Goal: Task Accomplishment & Management: Manage account settings

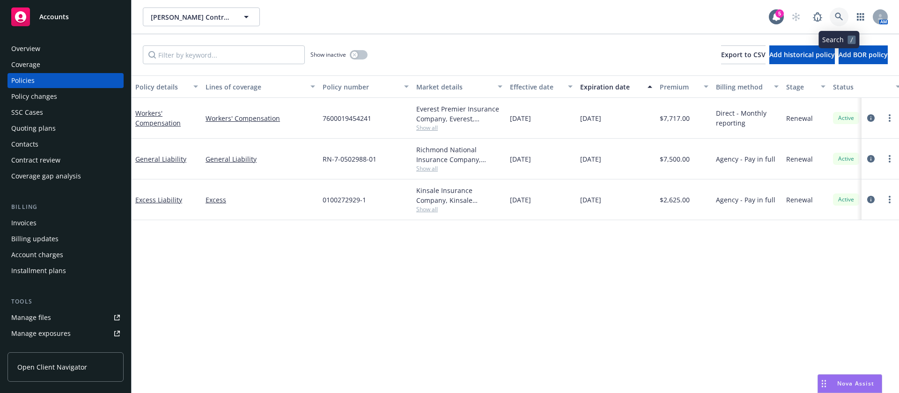
click at [841, 13] on icon at bounding box center [839, 17] width 8 height 8
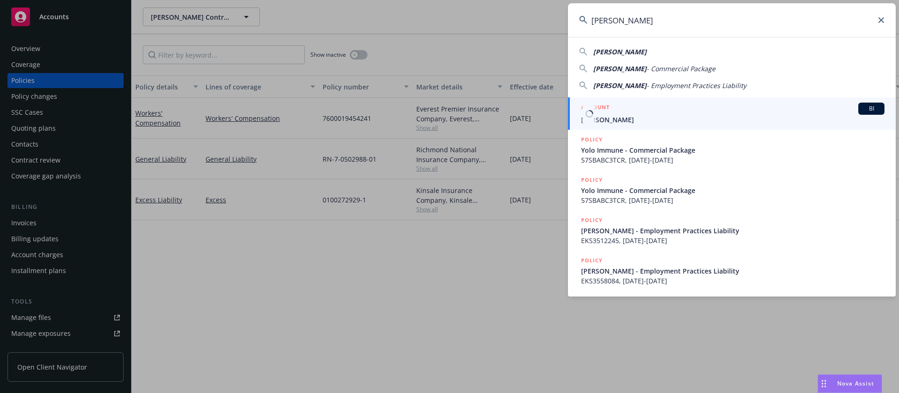
type input "Yolo Immune"
click at [649, 121] on span "Yolo Immune" at bounding box center [732, 120] width 303 height 10
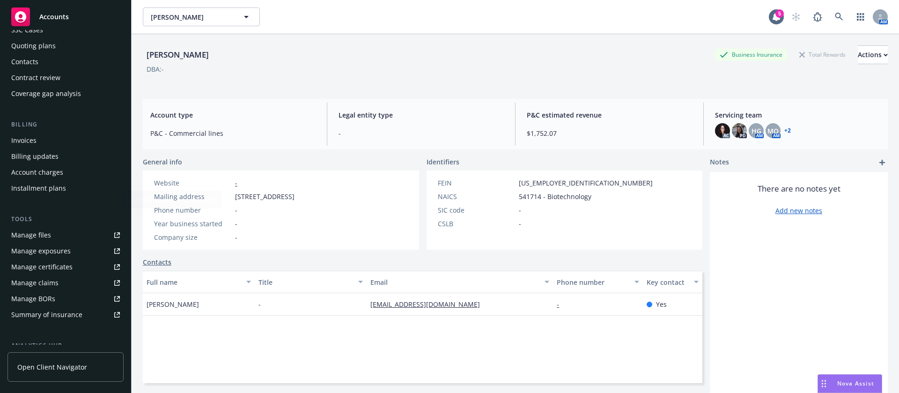
scroll to position [140, 0]
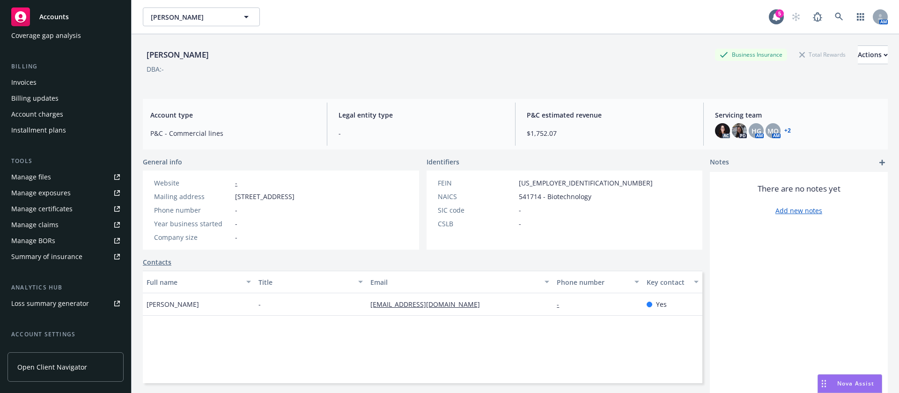
click at [48, 176] on div "Manage files" at bounding box center [31, 176] width 40 height 15
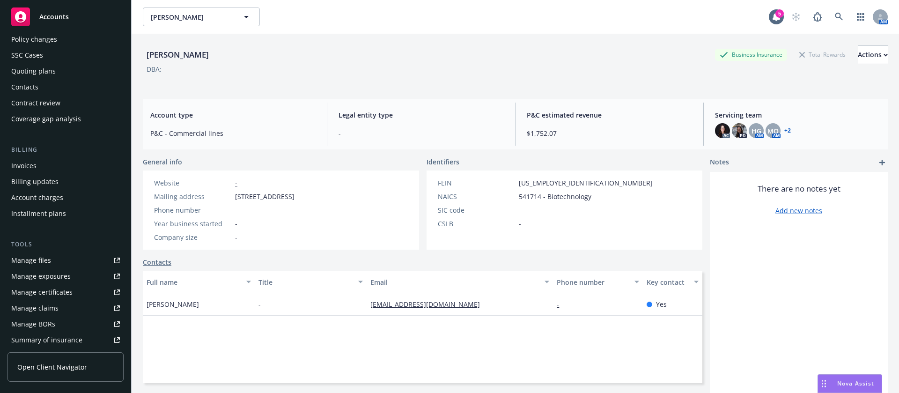
scroll to position [70, 0]
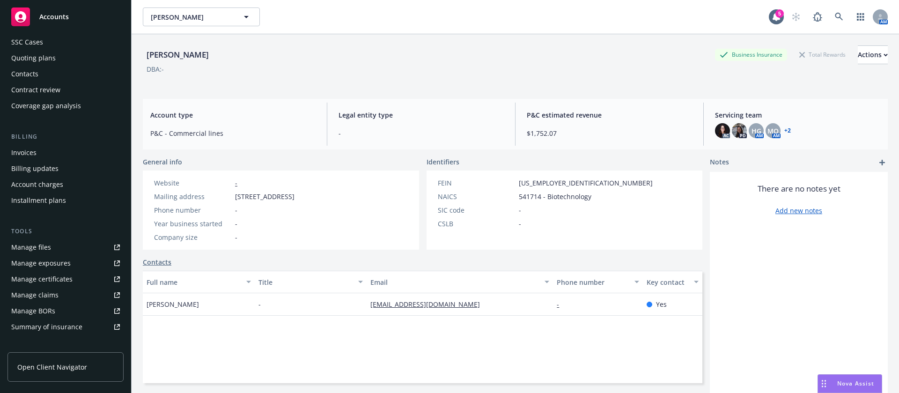
click at [27, 153] on div "Invoices" at bounding box center [23, 152] width 25 height 15
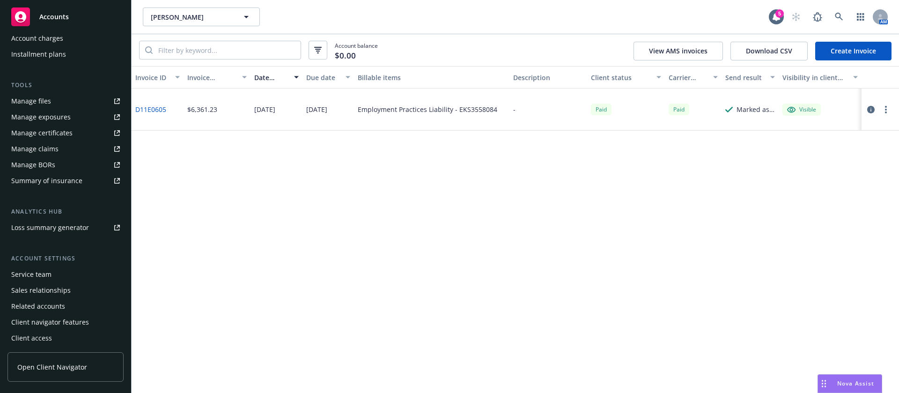
scroll to position [217, 0]
click at [58, 276] on div "Service team" at bounding box center [65, 273] width 109 height 15
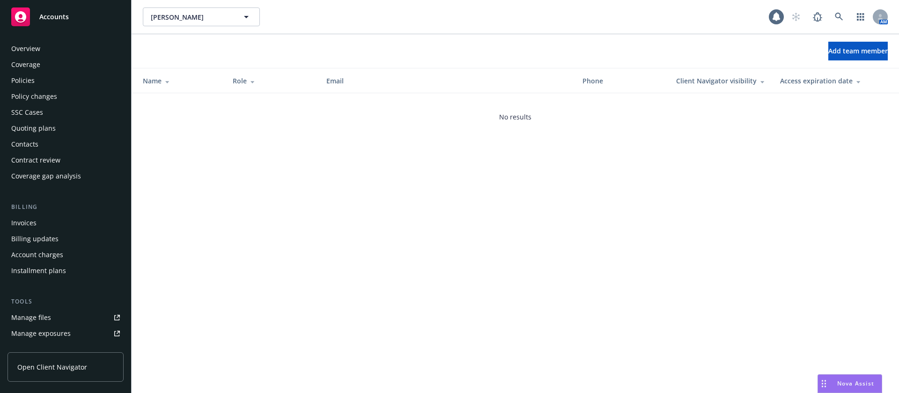
scroll to position [217, 0]
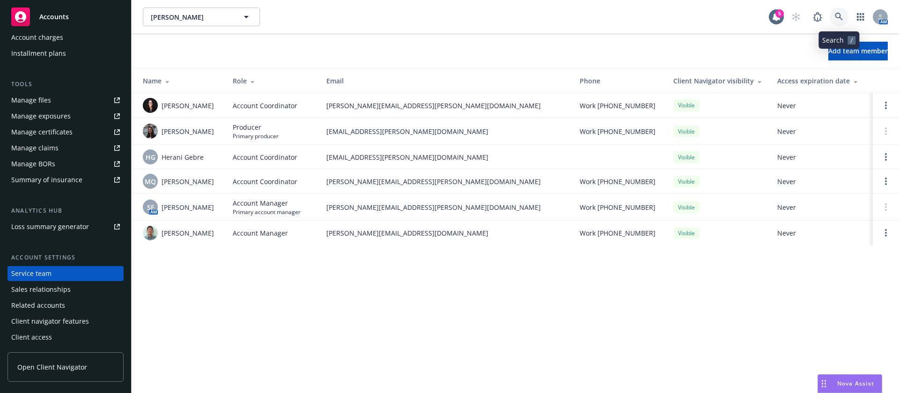
click at [840, 20] on icon at bounding box center [839, 17] width 8 height 8
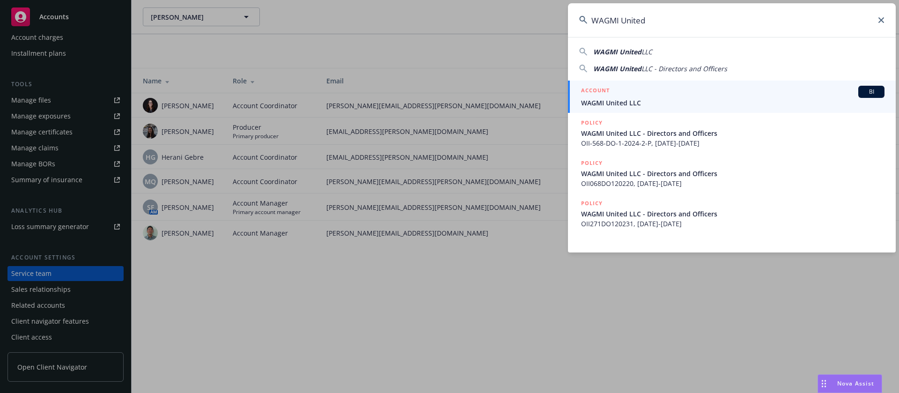
type input "WAGMI United"
click at [652, 106] on span "WAGMI United LLC" at bounding box center [732, 103] width 303 height 10
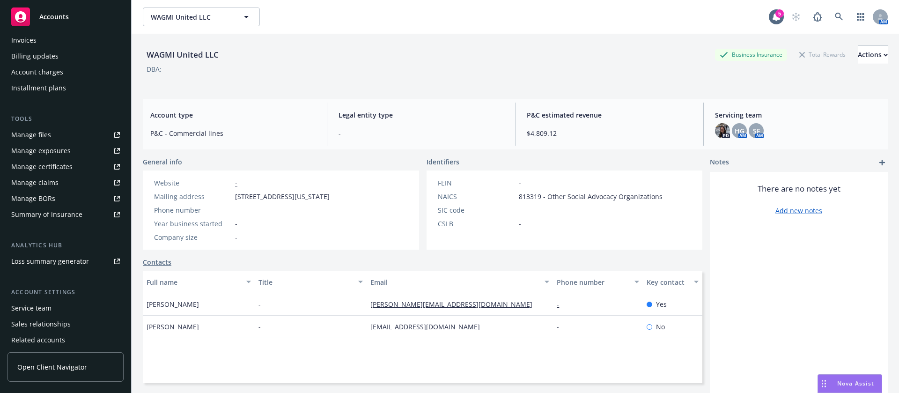
scroll to position [217, 0]
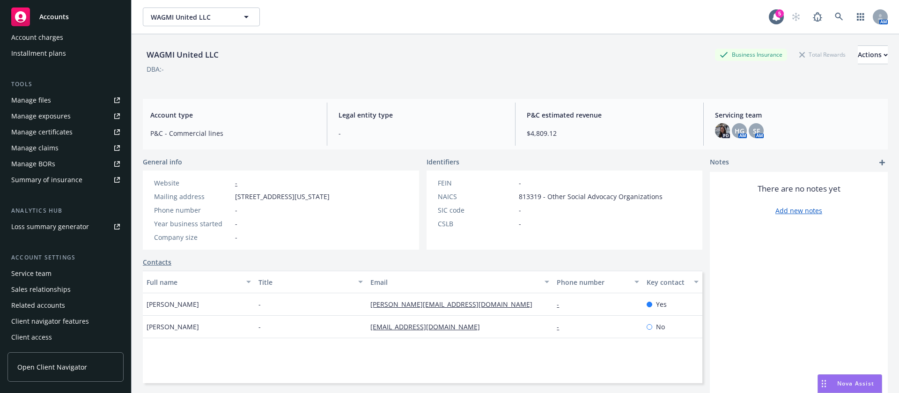
click at [64, 270] on div "Service team" at bounding box center [65, 273] width 109 height 15
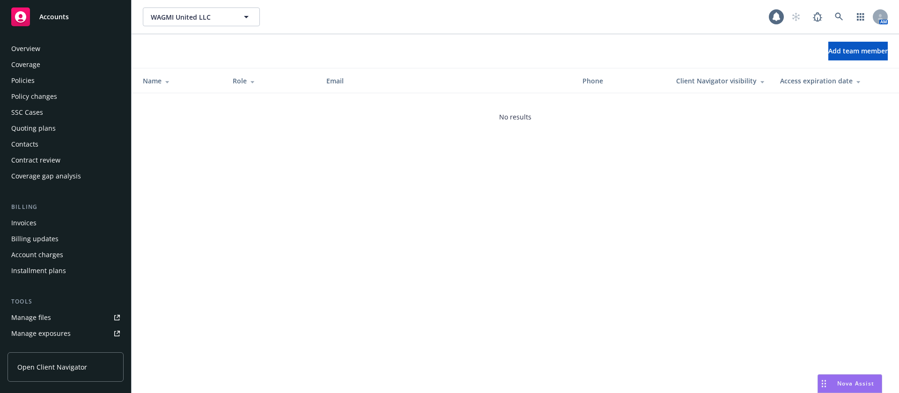
scroll to position [217, 0]
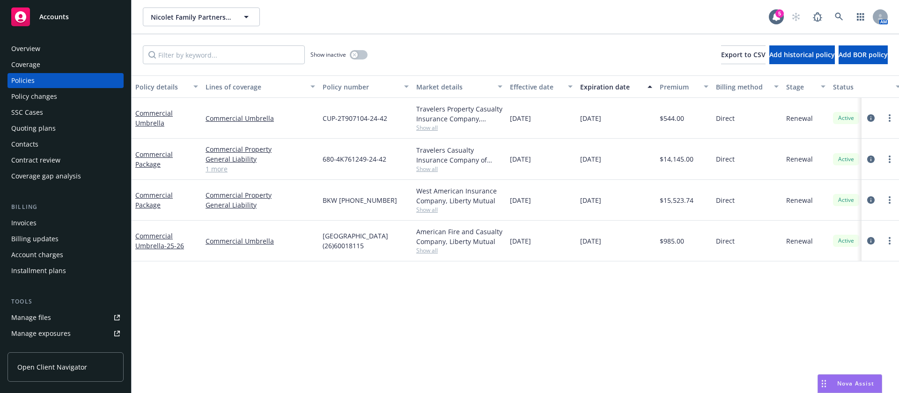
click at [58, 47] on div "Overview" at bounding box center [65, 48] width 109 height 15
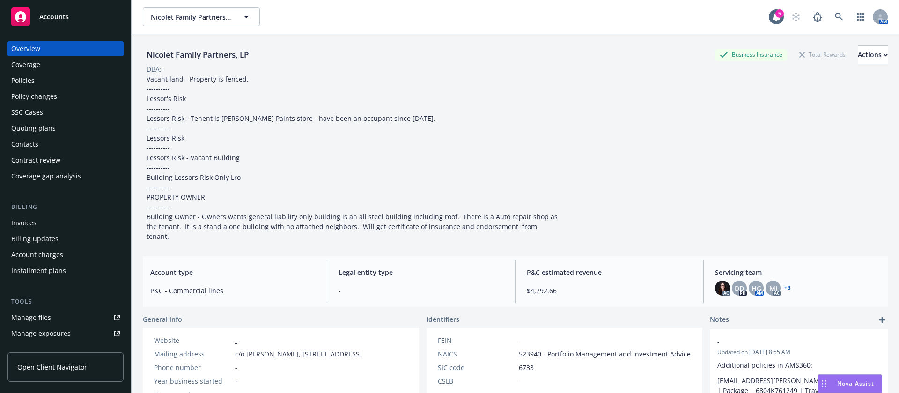
click at [25, 85] on div "Policies" at bounding box center [22, 80] width 23 height 15
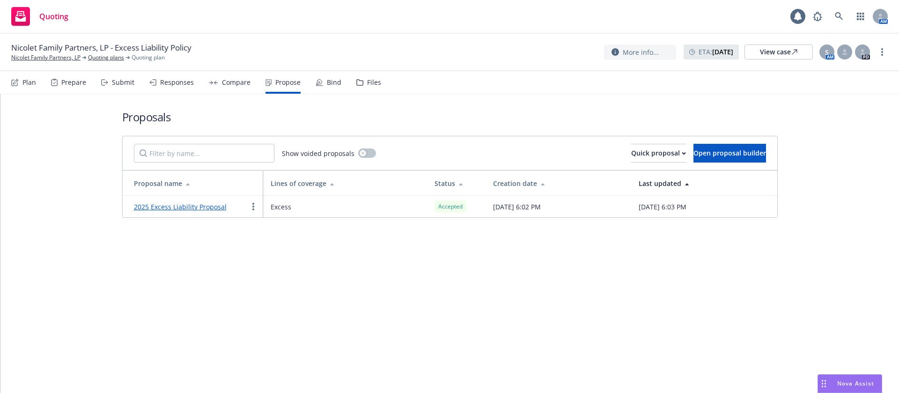
click at [331, 80] on div "Bind" at bounding box center [334, 82] width 15 height 7
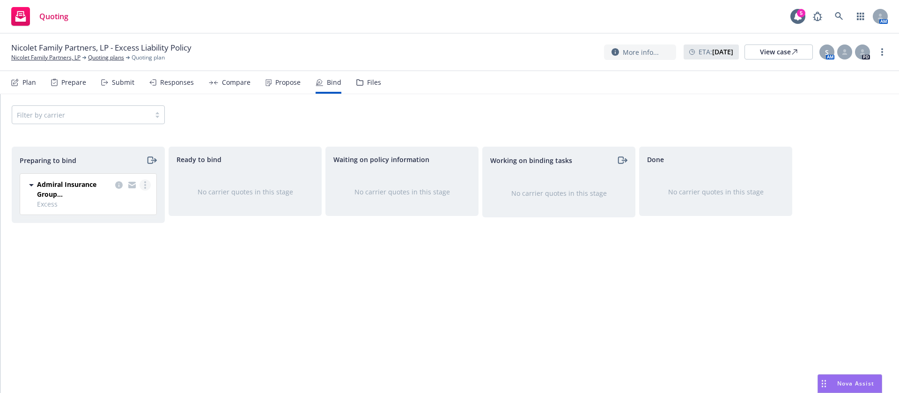
click at [143, 186] on link "more" at bounding box center [145, 184] width 11 height 11
click at [111, 224] on span "Log bind order" at bounding box center [93, 222] width 69 height 9
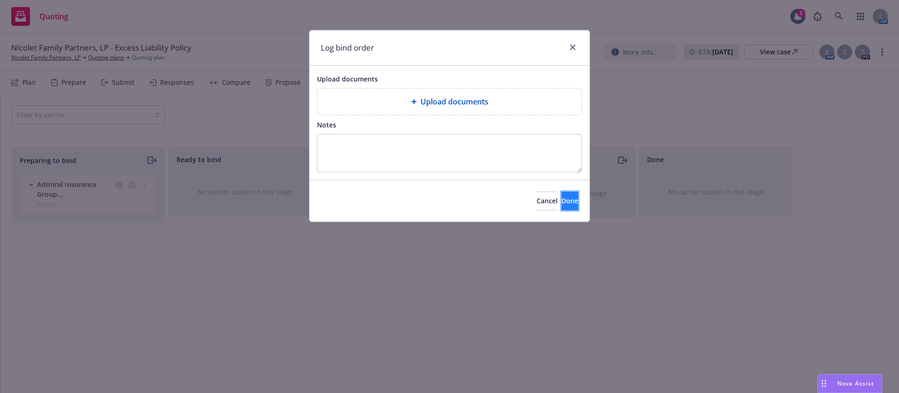
click at [561, 199] on span "Done" at bounding box center [569, 200] width 17 height 9
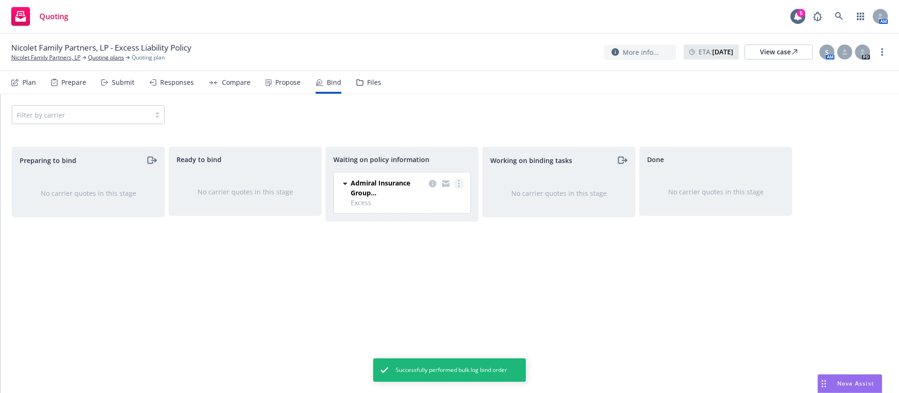
click at [460, 184] on link "more" at bounding box center [458, 183] width 11 height 11
click at [432, 204] on span "Create policies" at bounding box center [413, 202] width 69 height 9
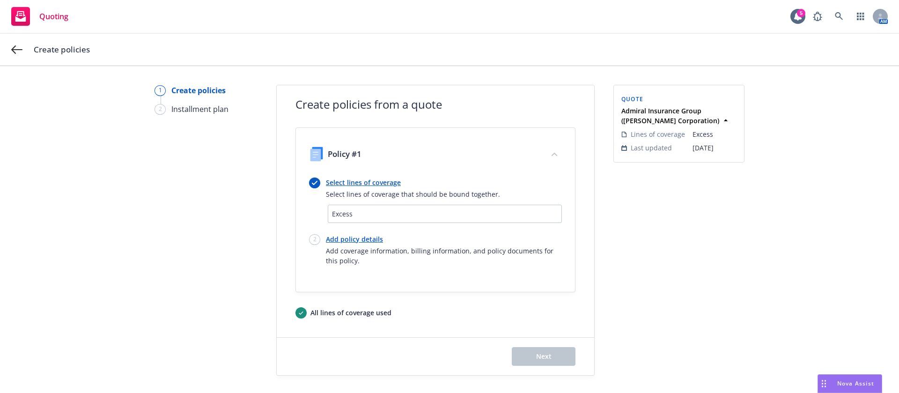
click at [365, 238] on link "Add policy details" at bounding box center [444, 239] width 236 height 10
select select "12"
select select "CA"
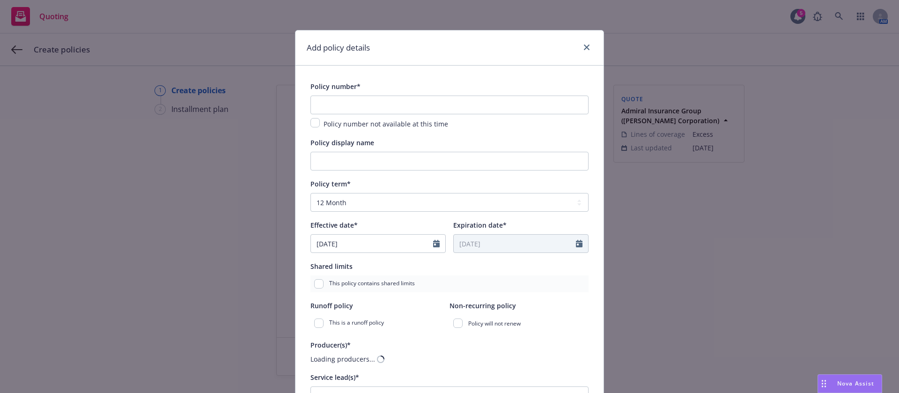
click at [345, 91] on div "Policy number*" at bounding box center [335, 86] width 50 height 11
click at [343, 102] on input "text" at bounding box center [449, 105] width 278 height 19
paste input "AN1359266"
type input "AN1359266"
select select "8"
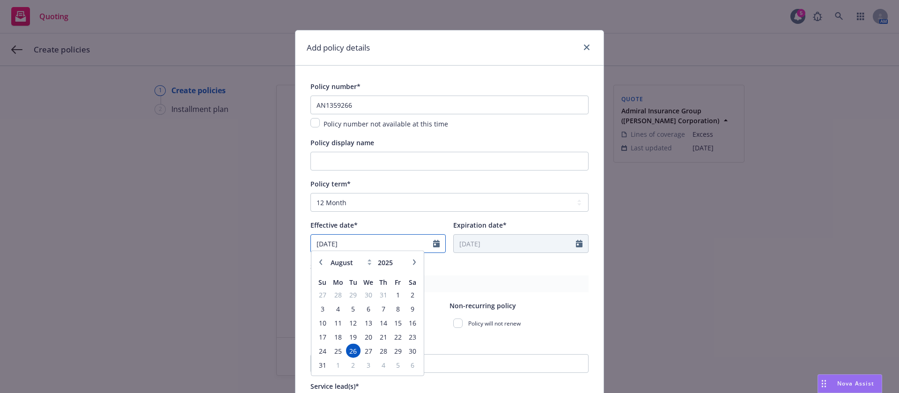
click at [368, 242] on input "[DATE]" at bounding box center [372, 244] width 122 height 18
click at [391, 339] on span "22" at bounding box center [397, 341] width 13 height 12
type input "08/22/2025"
type input "[DATE]"
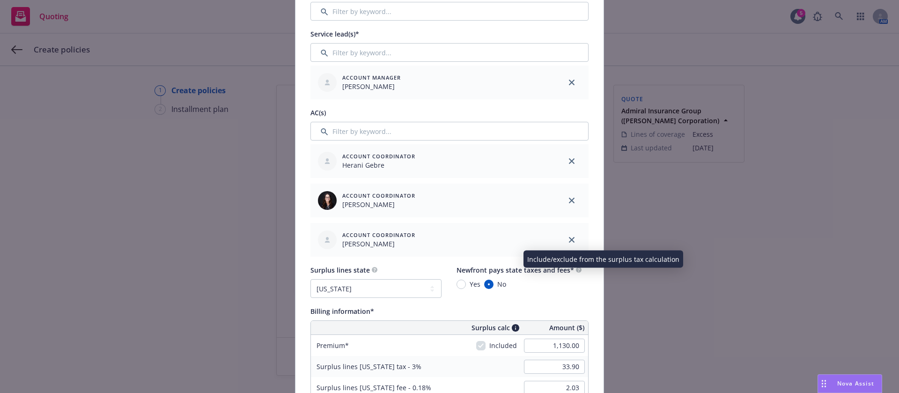
scroll to position [421, 0]
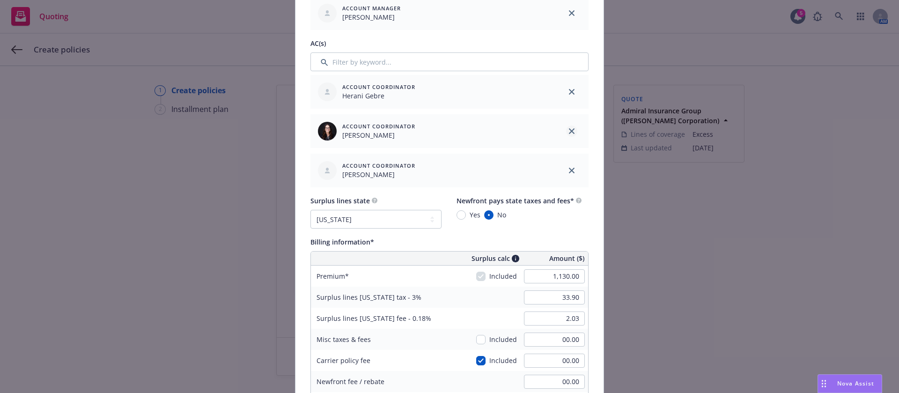
click at [569, 132] on icon "close" at bounding box center [572, 131] width 6 height 6
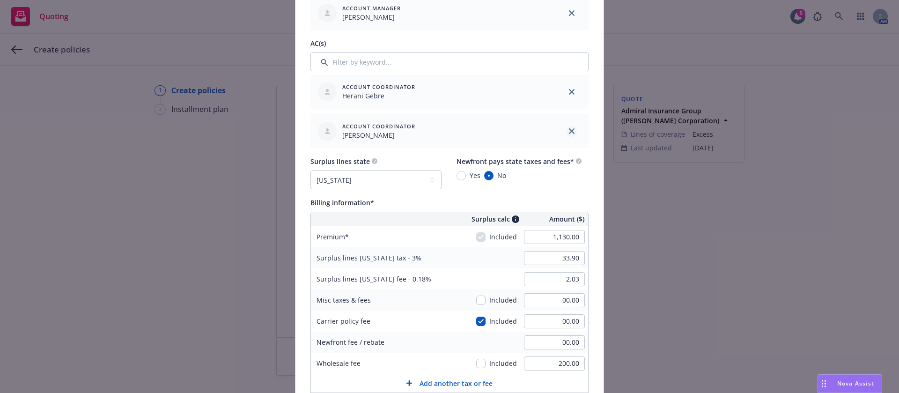
click at [571, 130] on link "close" at bounding box center [571, 130] width 11 height 11
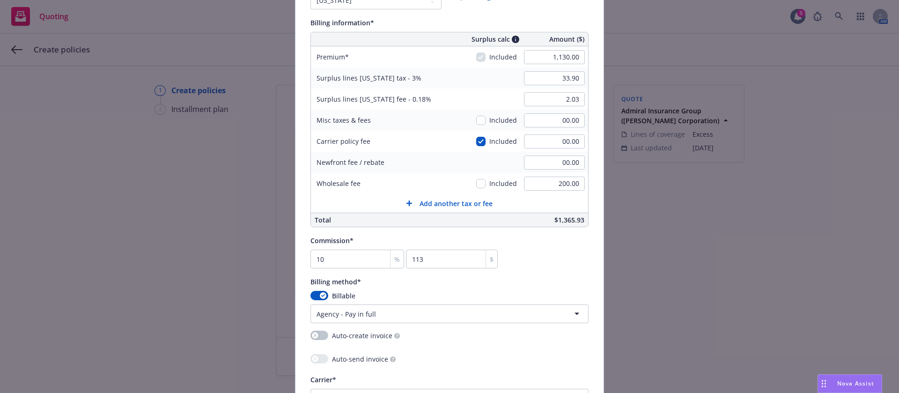
scroll to position [999, 0]
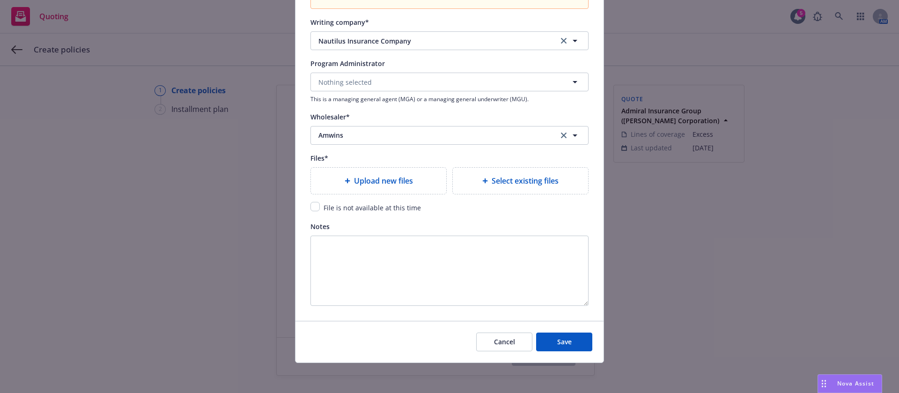
click at [377, 206] on span "File is not available at this time" at bounding box center [371, 207] width 97 height 9
drag, startPoint x: 311, startPoint y: 207, endPoint x: 330, endPoint y: 216, distance: 21.2
click at [311, 207] on input "checkbox" at bounding box center [314, 206] width 9 height 9
checkbox input "true"
click at [560, 341] on span "Save" at bounding box center [564, 341] width 15 height 9
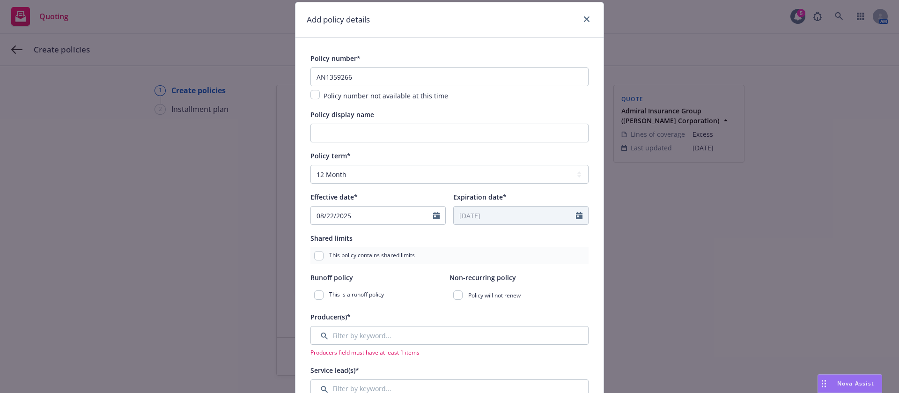
scroll to position [98, 0]
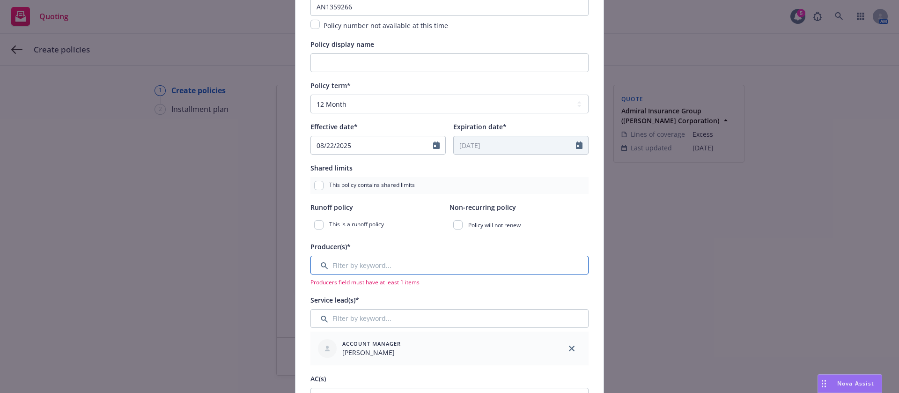
click at [400, 268] on input "Filter by keyword..." at bounding box center [449, 265] width 278 height 19
type input "n"
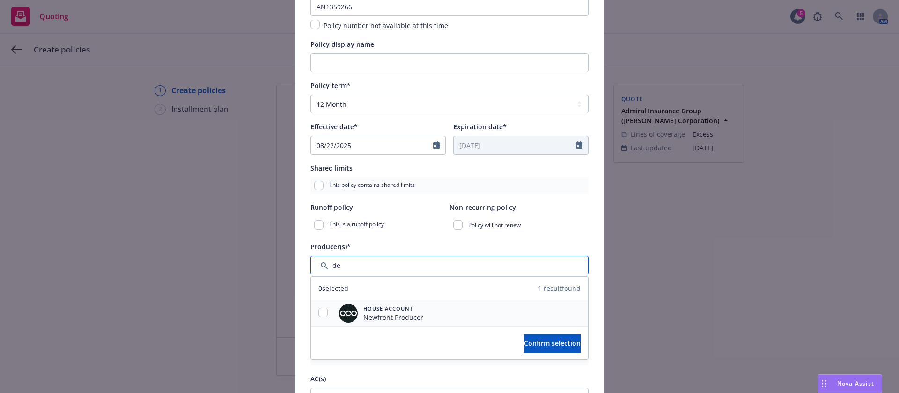
type input "de"
click at [318, 306] on div at bounding box center [323, 313] width 24 height 26
click at [318, 314] on input "checkbox" at bounding box center [322, 312] width 9 height 9
checkbox input "true"
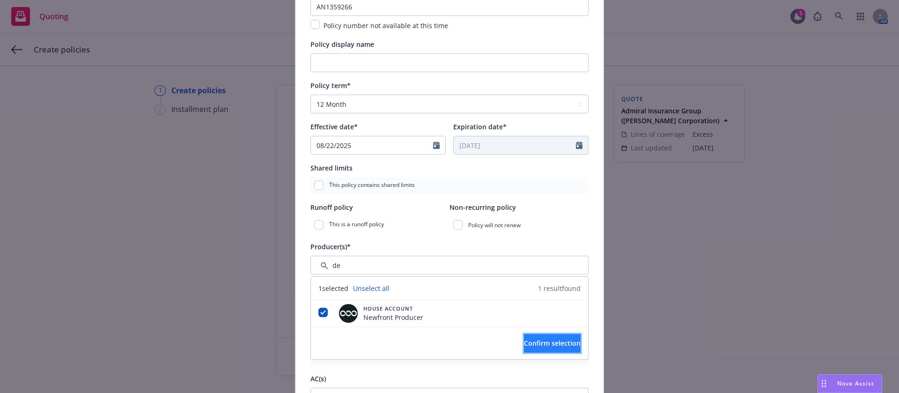
click at [559, 343] on span "Confirm selection" at bounding box center [552, 342] width 57 height 9
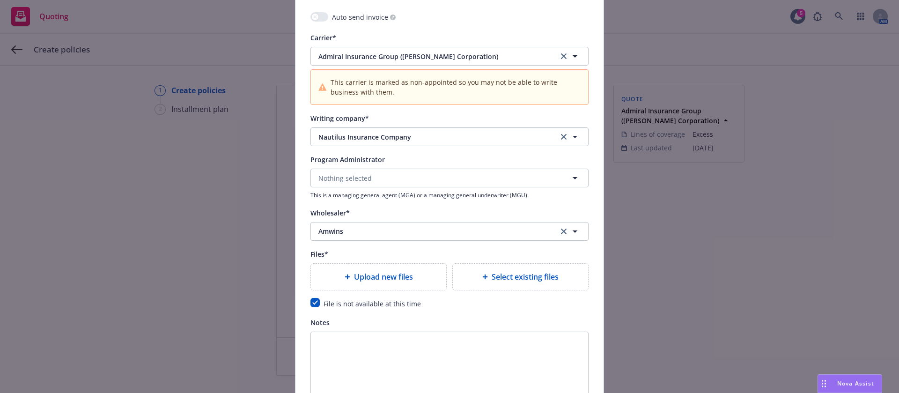
scroll to position [1037, 0]
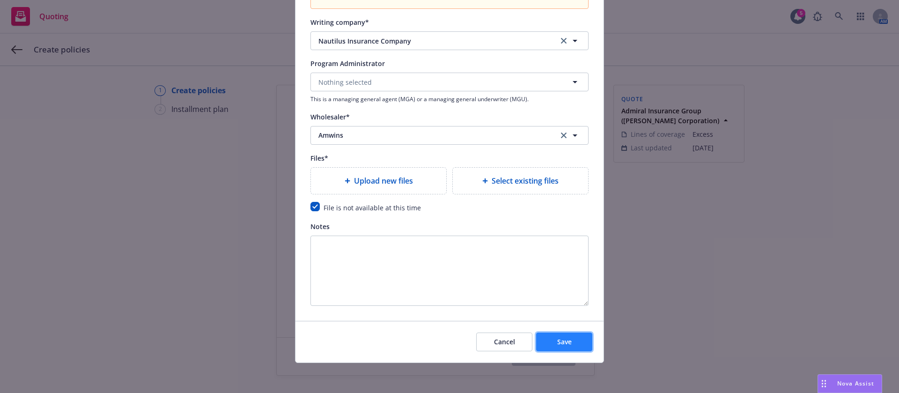
click at [560, 343] on span "Save" at bounding box center [564, 341] width 15 height 9
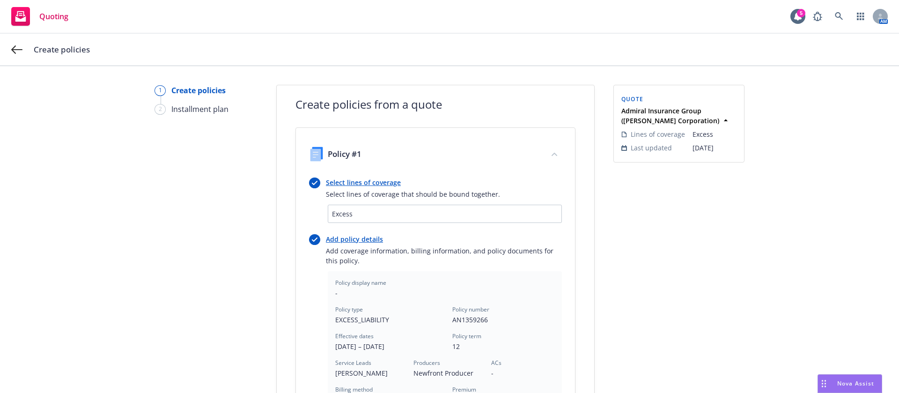
scroll to position [265, 0]
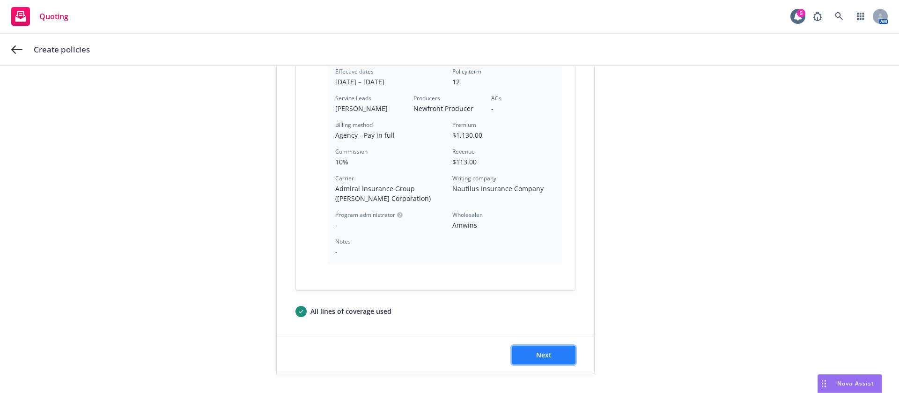
click at [548, 350] on button "Next" at bounding box center [544, 354] width 64 height 19
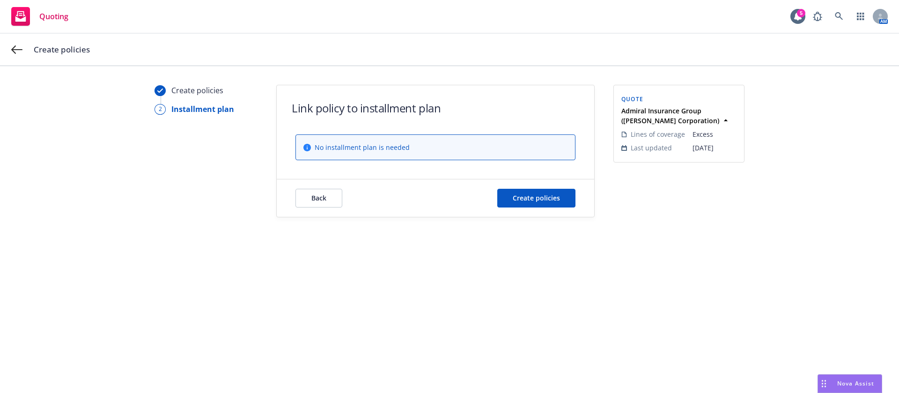
scroll to position [0, 0]
click at [561, 200] on button "Create policies" at bounding box center [536, 198] width 78 height 19
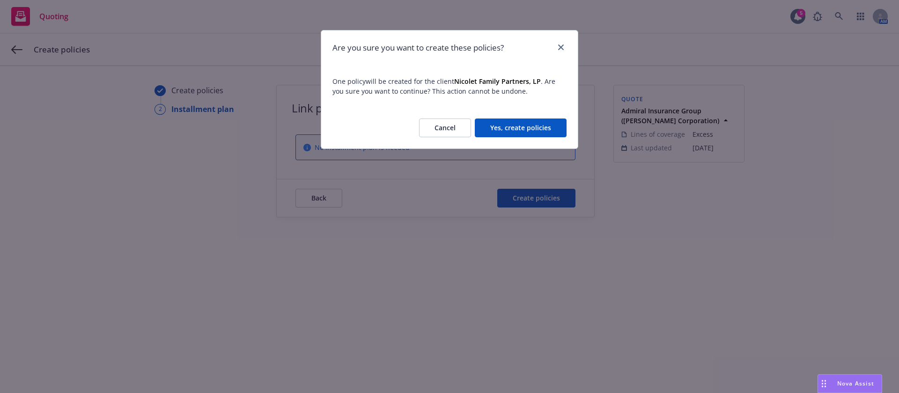
click at [535, 129] on button "Yes, create policies" at bounding box center [521, 127] width 92 height 19
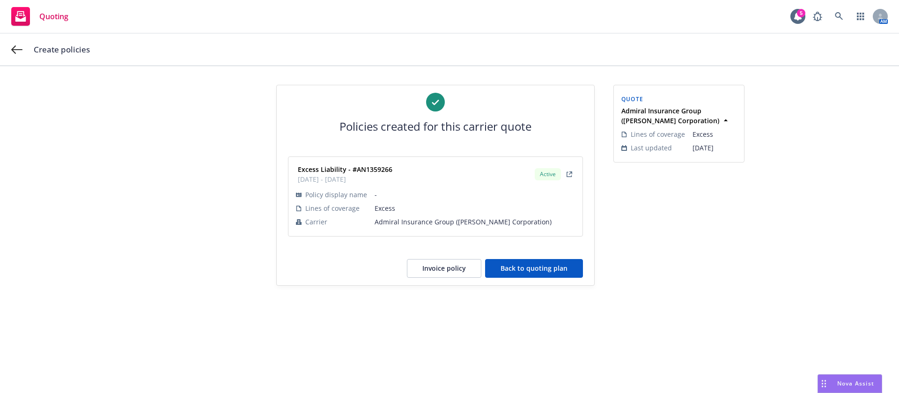
click at [534, 270] on button "Back to quoting plan" at bounding box center [534, 268] width 98 height 19
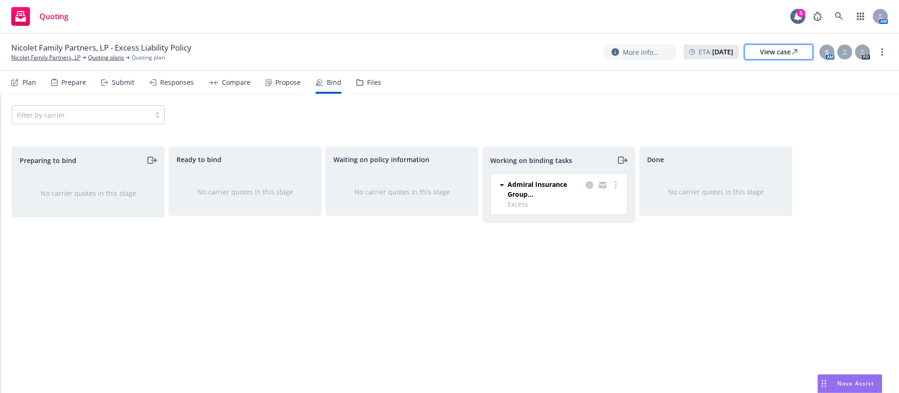
click at [790, 54] on div "View case" at bounding box center [778, 52] width 37 height 14
